Goal: Information Seeking & Learning: Learn about a topic

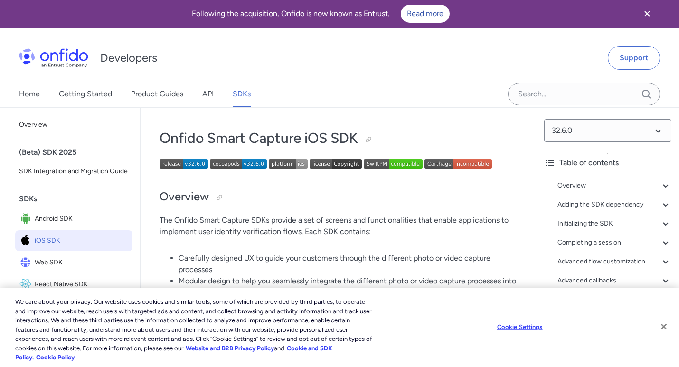
click at [666, 330] on button "Close" at bounding box center [664, 326] width 21 height 21
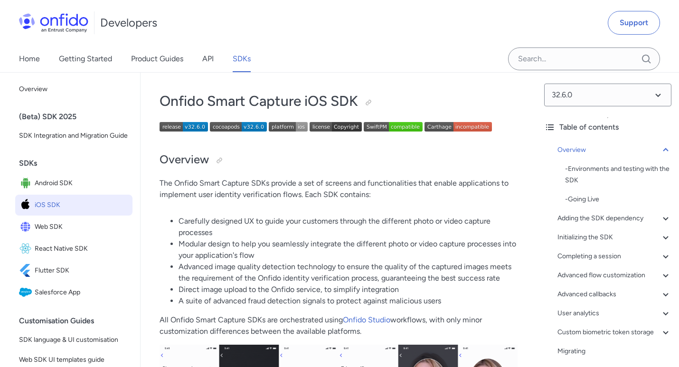
scroll to position [41, 0]
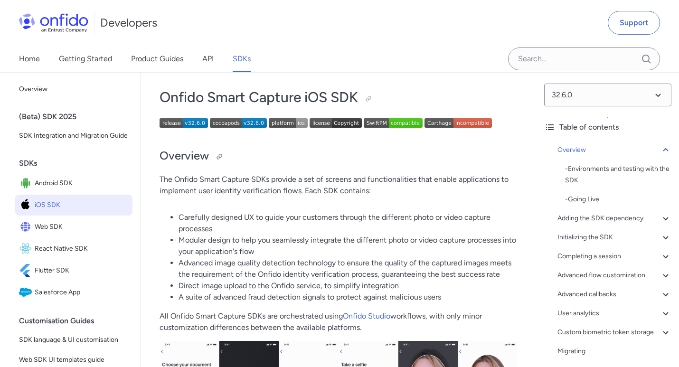
click at [256, 154] on h2 "Overview" at bounding box center [339, 156] width 358 height 16
click at [221, 158] on div at bounding box center [220, 157] width 8 height 8
click at [353, 151] on h2 "Overview" at bounding box center [339, 156] width 358 height 16
click at [155, 58] on link "Product Guides" at bounding box center [157, 59] width 52 height 27
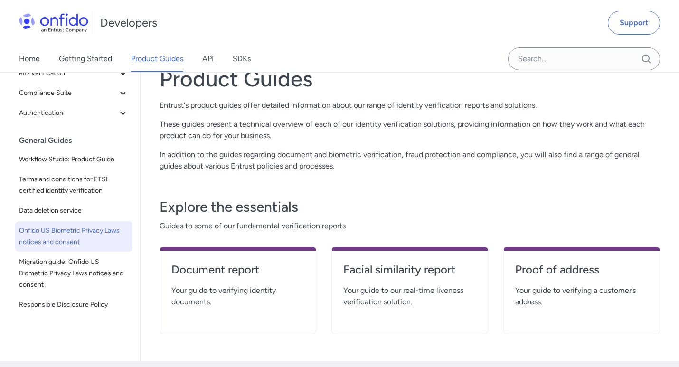
scroll to position [136, 0]
click at [70, 238] on span "Onfido US Biometric Privacy Laws notices and consent" at bounding box center [74, 236] width 110 height 23
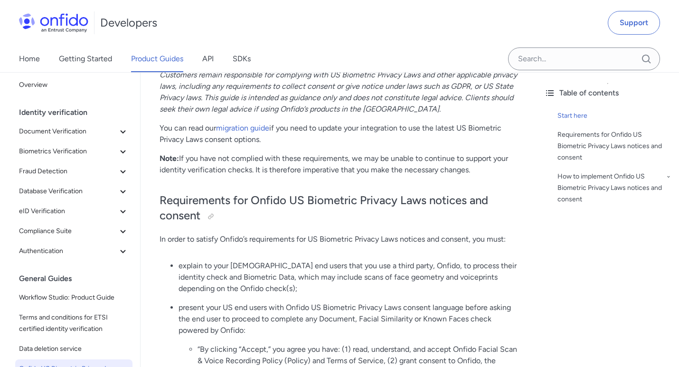
scroll to position [3, 0]
click at [53, 177] on span "Fraud Detection" at bounding box center [68, 172] width 98 height 11
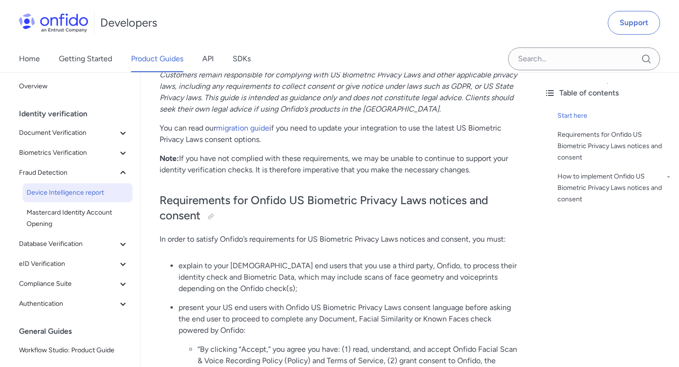
click at [58, 195] on span "Device Intelligence report" at bounding box center [78, 192] width 102 height 11
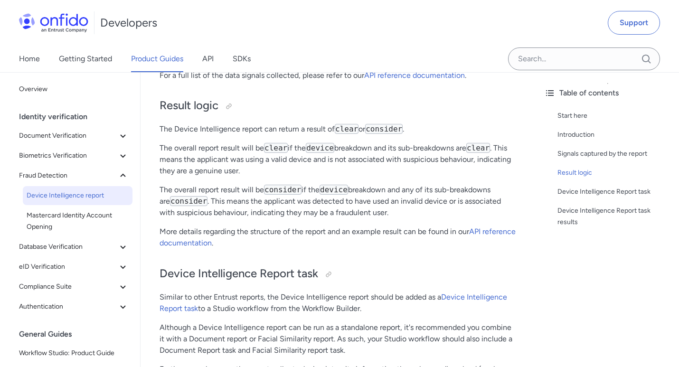
scroll to position [406, 0]
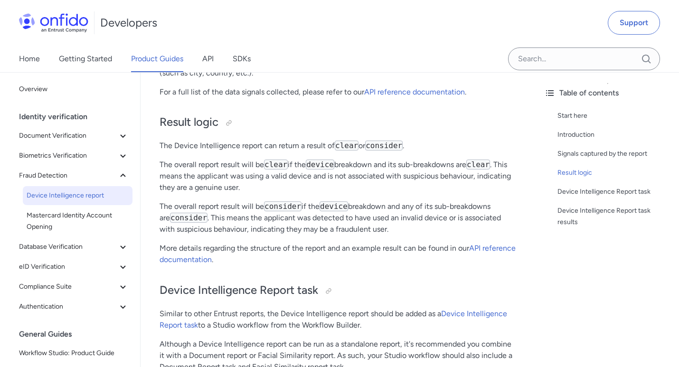
click at [66, 118] on div "Identity verification" at bounding box center [77, 116] width 117 height 19
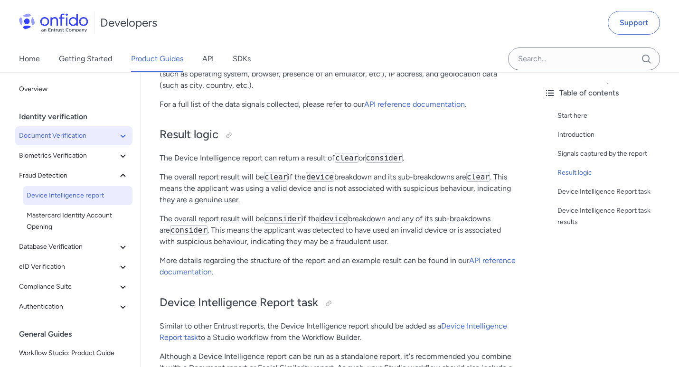
scroll to position [388, 0]
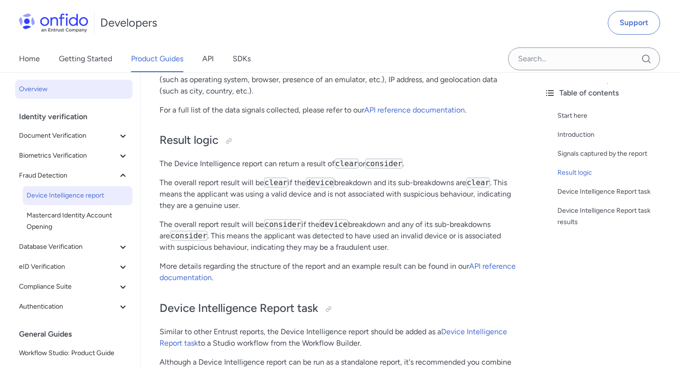
click at [39, 95] on link "Overview" at bounding box center [73, 89] width 117 height 19
